Goal: Find specific page/section: Find specific page/section

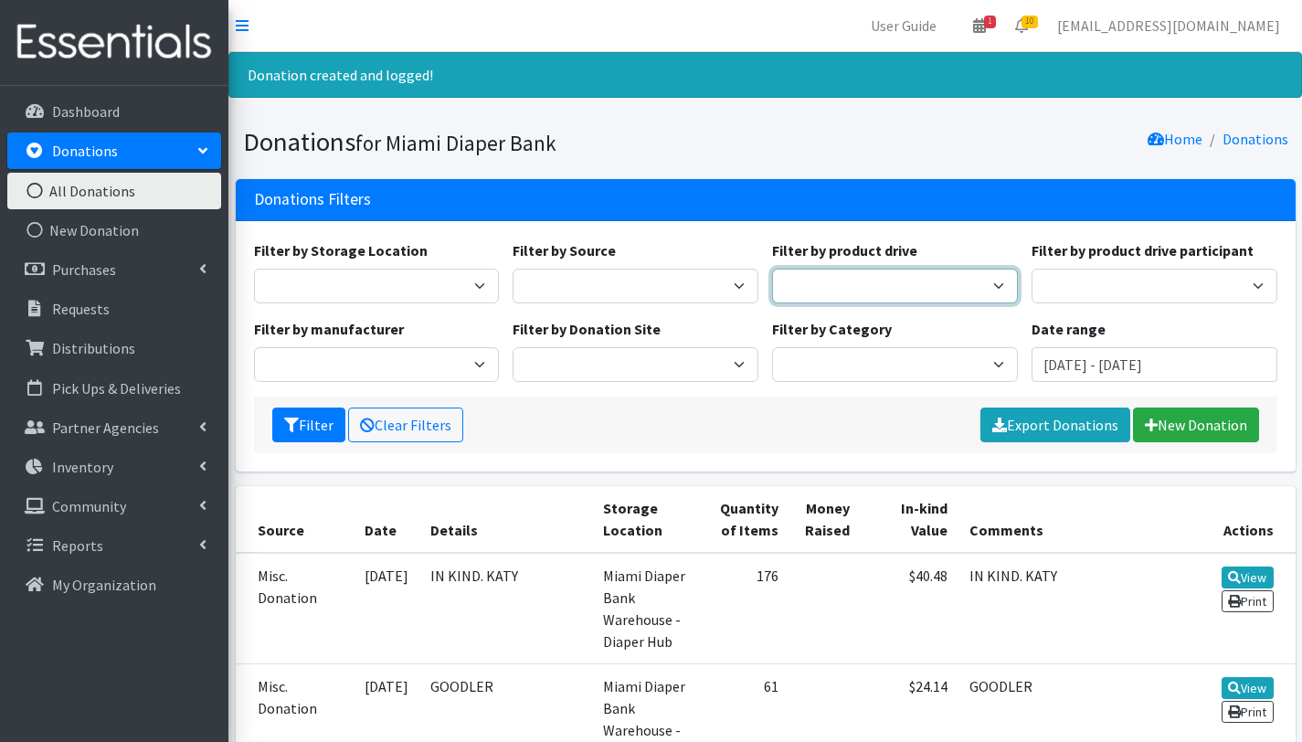
click at [1000, 286] on select "100+ Women who care [PERSON_NAME] MDC Nursing Drive AMAZON Amber Student Castle…" at bounding box center [895, 286] width 246 height 35
click at [944, 288] on select "100+ Women who care [PERSON_NAME] MDC Nursing Drive AMAZON Amber Student Castle…" at bounding box center [895, 286] width 246 height 35
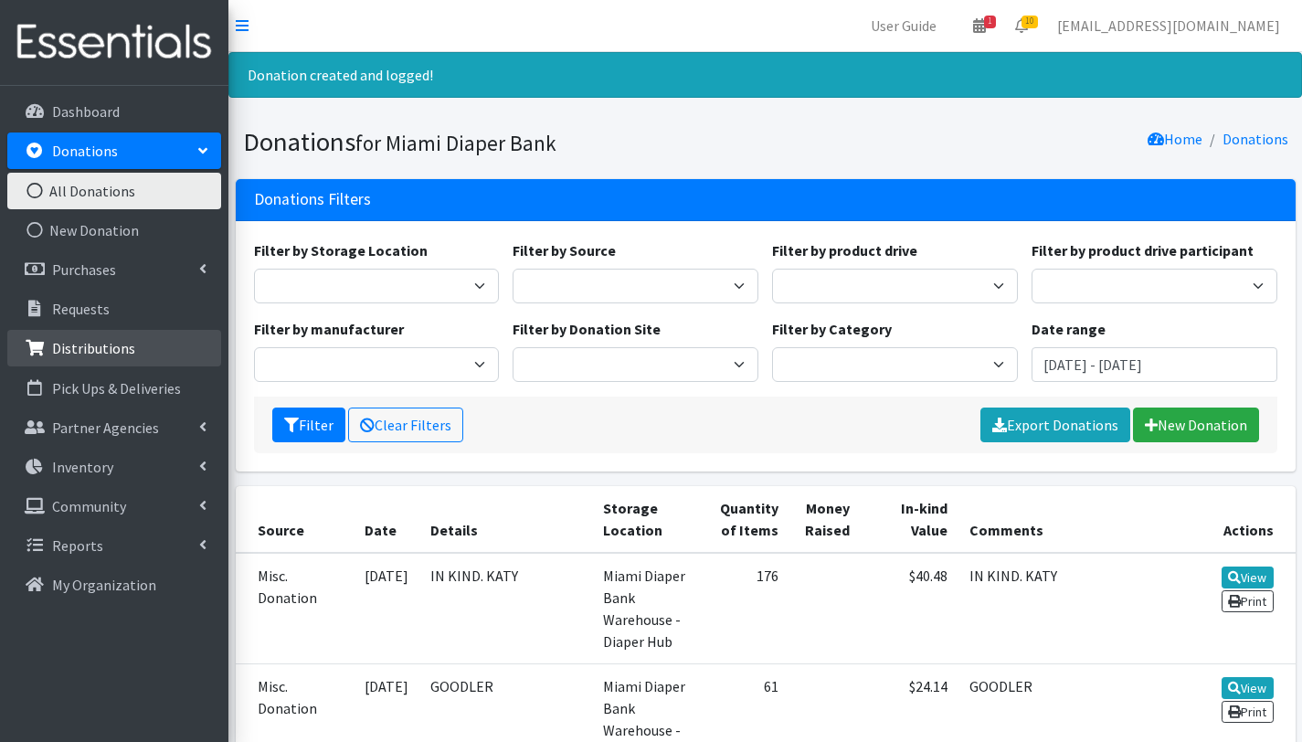
click at [100, 349] on p "Distributions" at bounding box center [93, 348] width 83 height 18
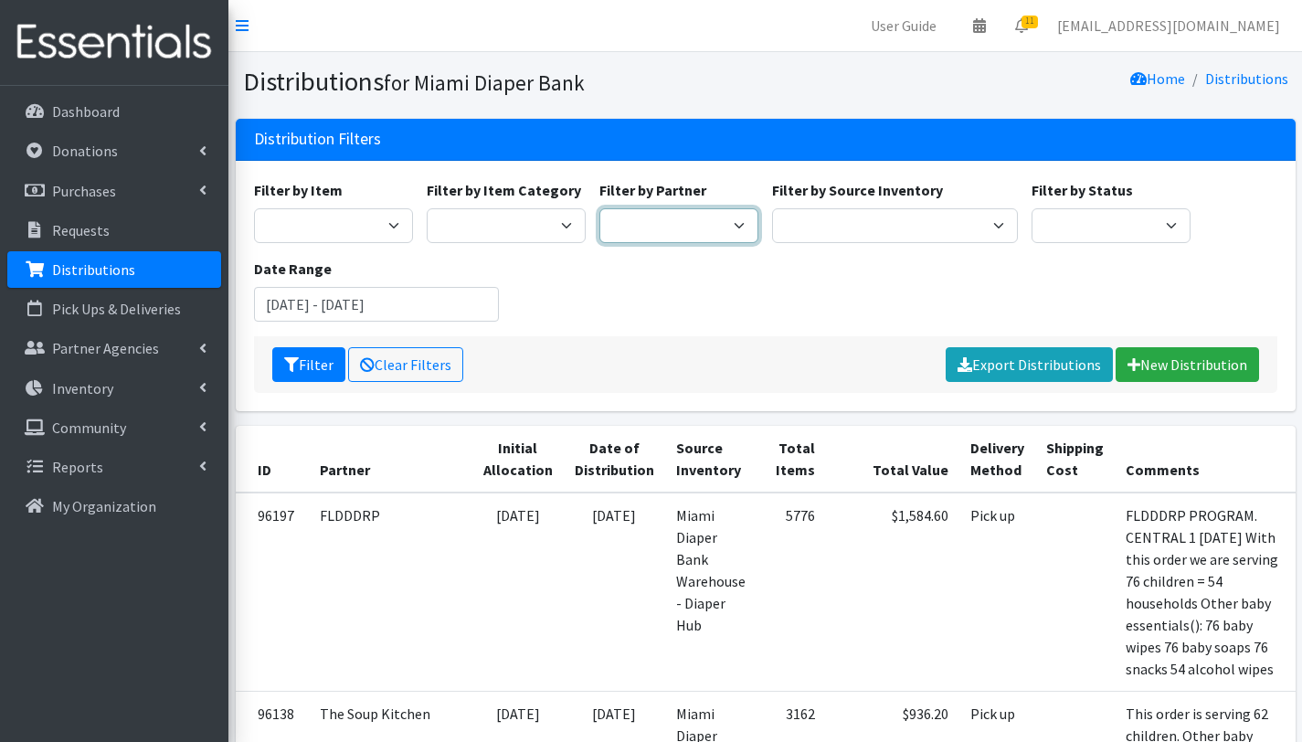
click at [707, 220] on select "305 Pink Pack A Safe Haven for Newborns Basic Needs Miami Belafonte TACOLCY Cen…" at bounding box center [678, 225] width 159 height 35
select select "2872"
click at [599, 208] on select "305 Pink Pack A Safe Haven for Newborns Basic Needs Miami Belafonte TACOLCY Cen…" at bounding box center [678, 225] width 159 height 35
click at [320, 359] on button "Filter" at bounding box center [308, 364] width 73 height 35
